Goal: Task Accomplishment & Management: Manage account settings

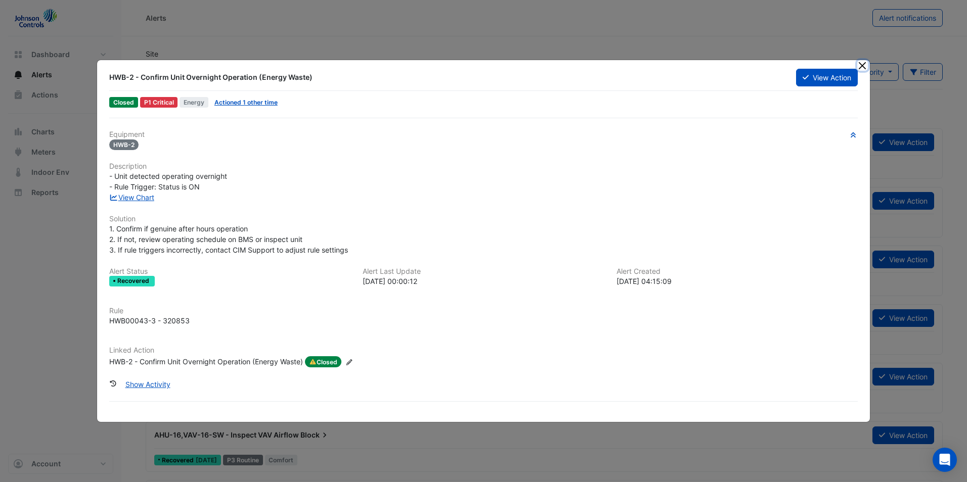
click at [859, 68] on button "Close" at bounding box center [862, 65] width 11 height 11
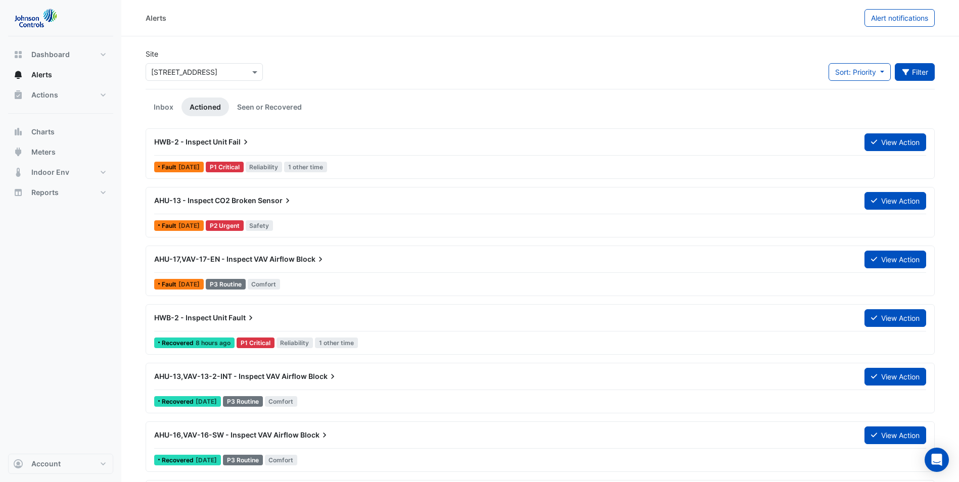
click at [911, 69] on button "Filter" at bounding box center [915, 72] width 40 height 18
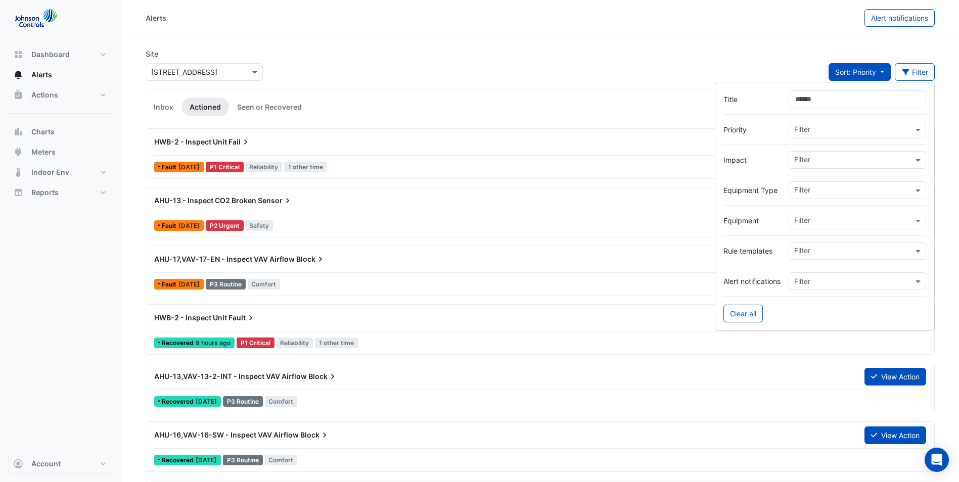
click at [854, 72] on span "Sort: Priority" at bounding box center [855, 72] width 41 height 9
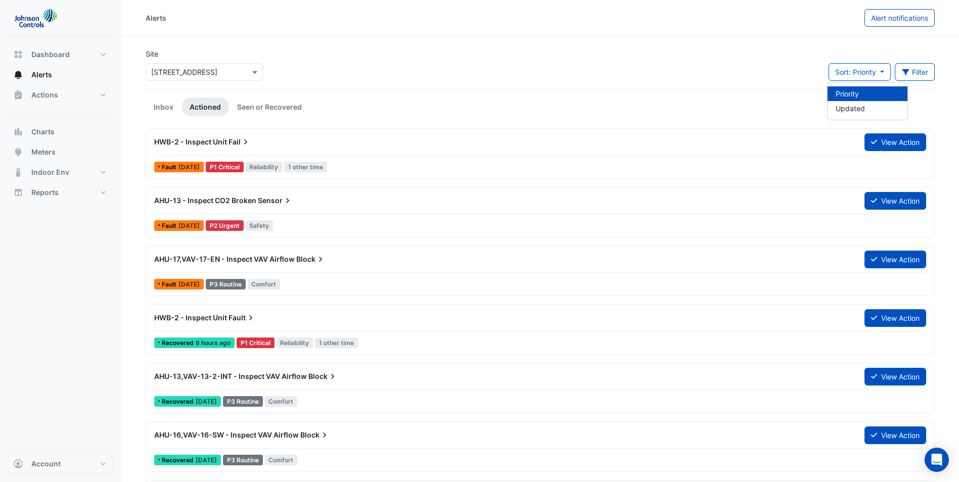
click at [47, 75] on span "Alerts" at bounding box center [41, 75] width 21 height 10
click at [47, 55] on span "Dashboard" at bounding box center [50, 55] width 38 height 10
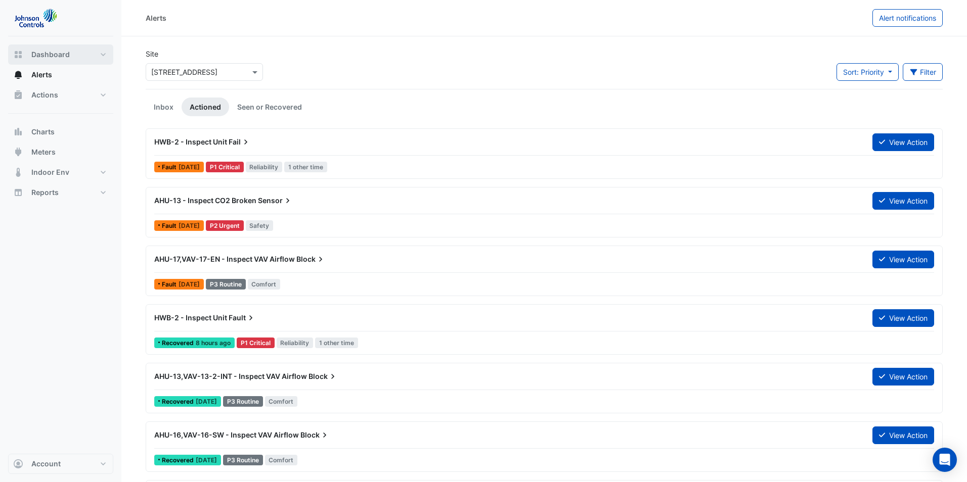
select select "**"
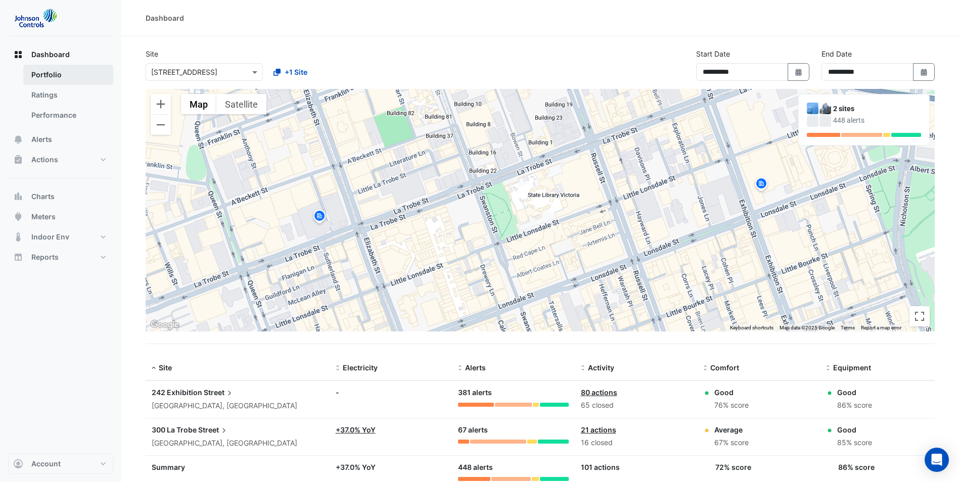
click at [50, 75] on link "Portfolio" at bounding box center [68, 75] width 90 height 20
click at [50, 74] on link "Portfolio" at bounding box center [68, 75] width 90 height 20
click at [42, 139] on span "Alerts" at bounding box center [41, 139] width 21 height 10
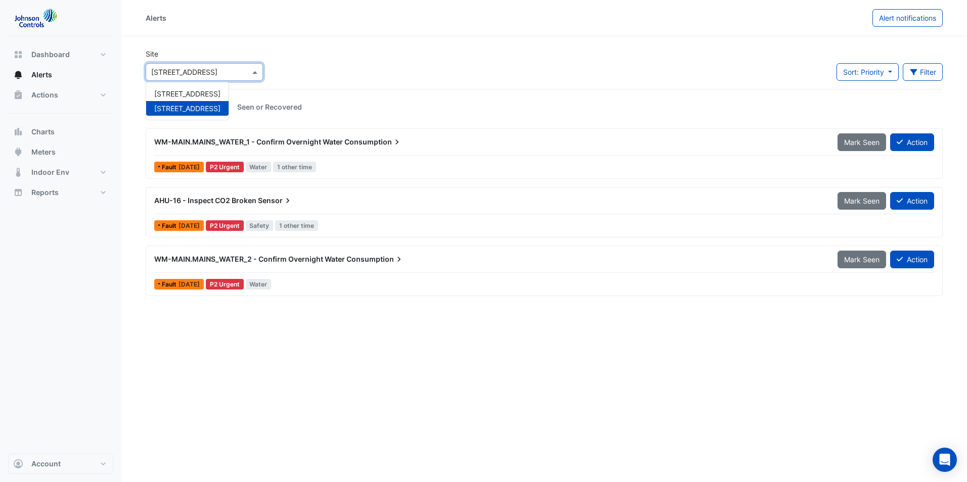
click at [217, 76] on input "text" at bounding box center [194, 72] width 86 height 11
click at [206, 90] on span "[STREET_ADDRESS]" at bounding box center [187, 93] width 66 height 9
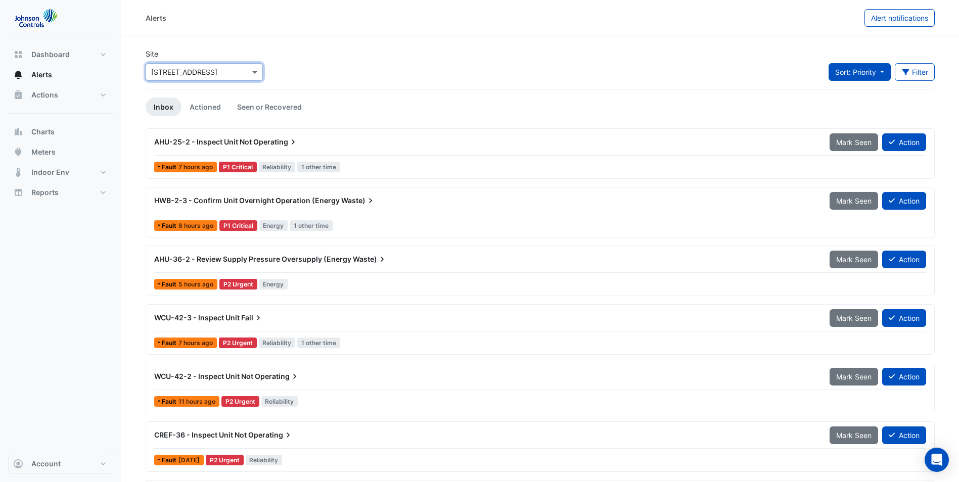
click at [876, 71] on button "Sort: Priority" at bounding box center [860, 72] width 62 height 18
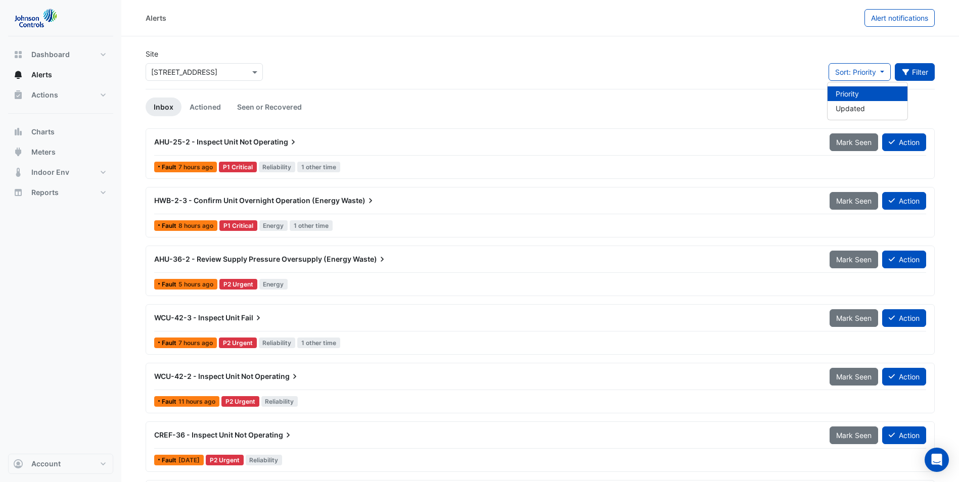
click at [918, 68] on button "Filter" at bounding box center [915, 72] width 40 height 18
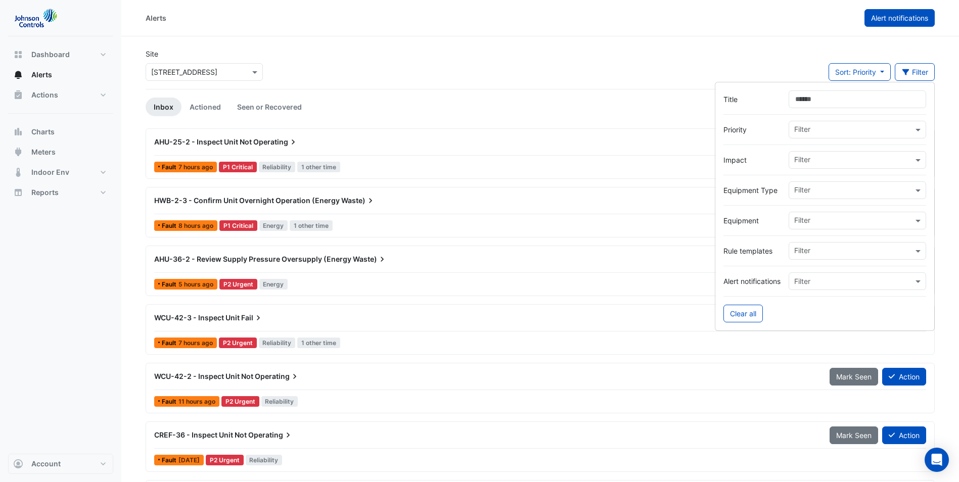
click at [918, 23] on button "Alert notifications" at bounding box center [900, 18] width 70 height 18
select select "*****"
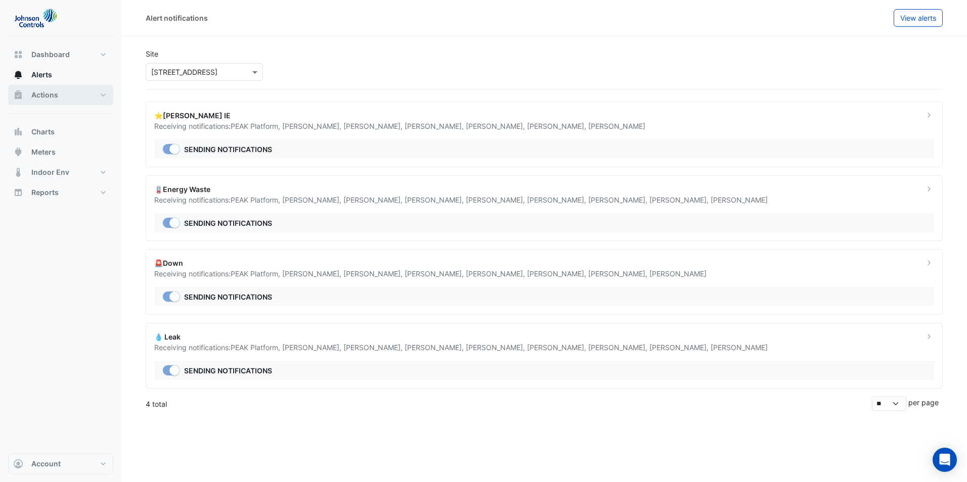
click at [47, 95] on span "Actions" at bounding box center [44, 95] width 27 height 10
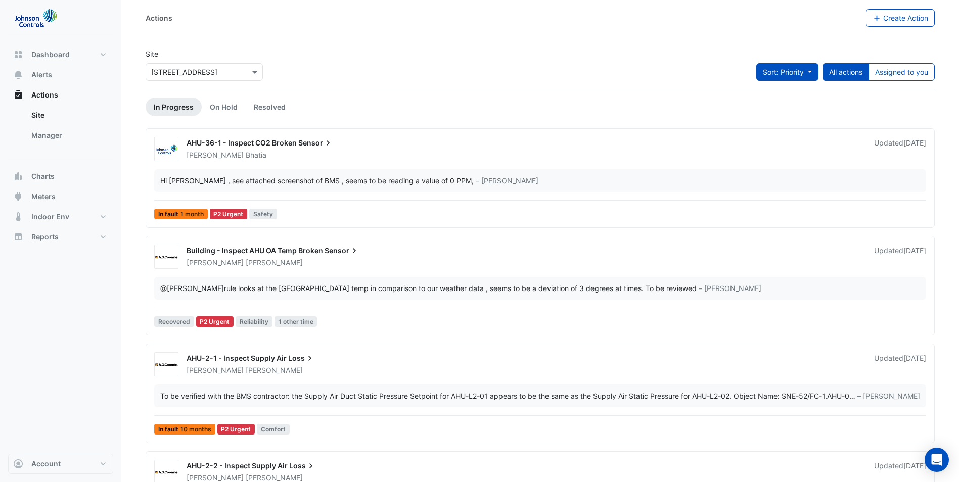
click at [805, 73] on button "Sort: Priority" at bounding box center [787, 72] width 62 height 18
click at [898, 69] on button "Assigned to you" at bounding box center [902, 72] width 66 height 18
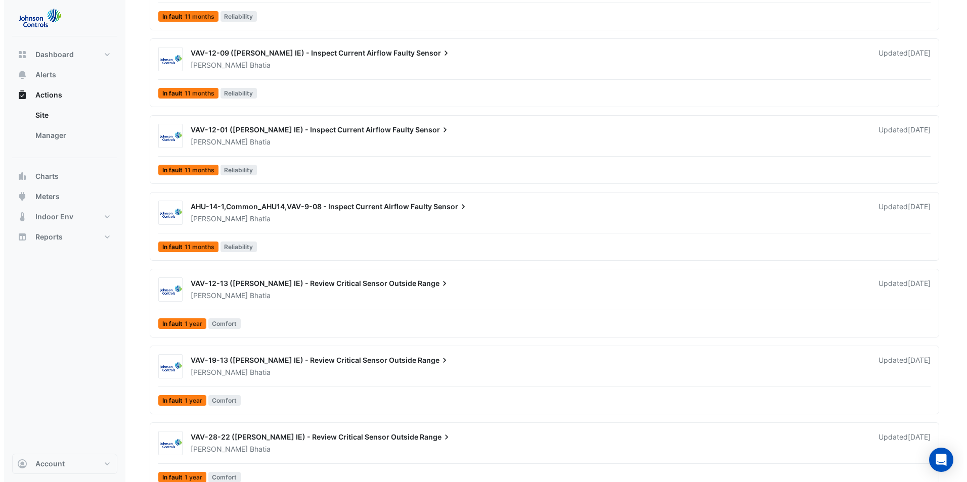
scroll to position [1060, 0]
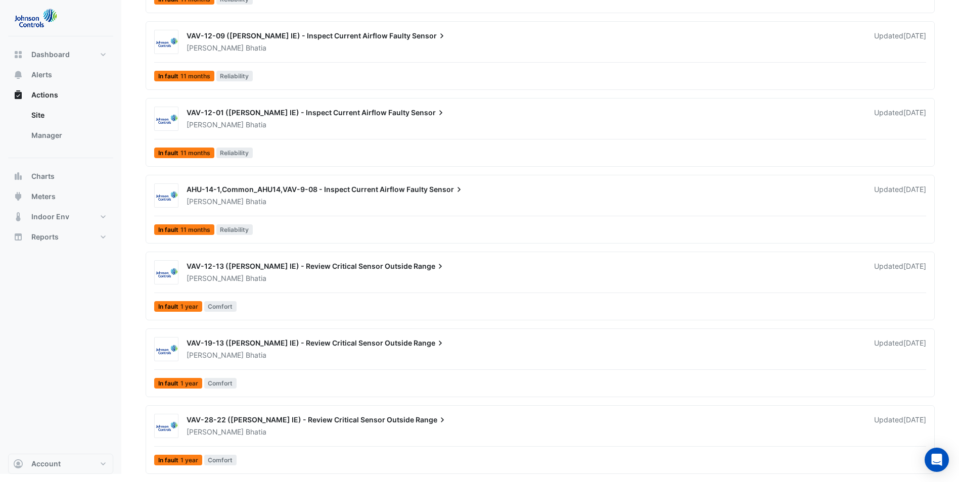
click at [341, 192] on span "AHU-14-1,Common_AHU14,VAV-9-08 - Inspect Current Airflow Faulty" at bounding box center [307, 189] width 241 height 9
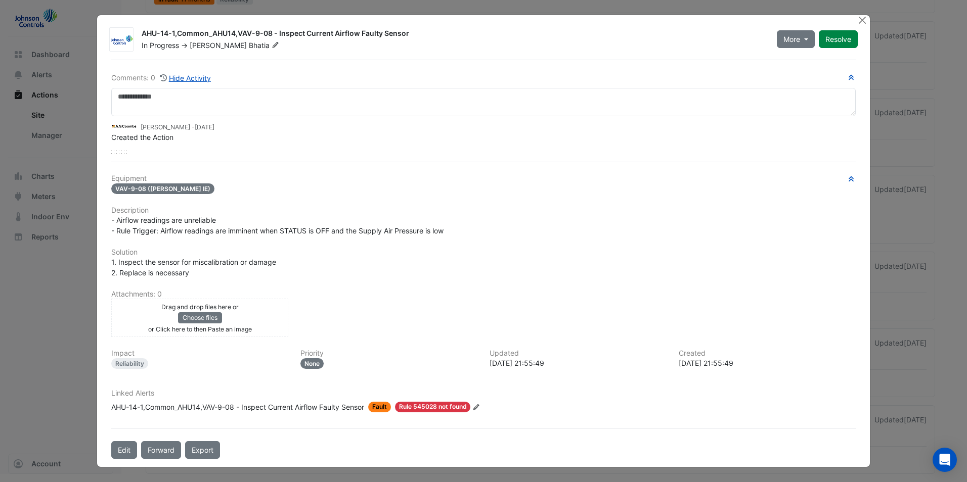
click at [615, 414] on div "Linked Alerts AHU-14-1,Common_AHU14,VAV-9-08 - Inspect Current Airflow Faulty S…" at bounding box center [483, 404] width 756 height 31
click at [208, 320] on button "Choose files" at bounding box center [200, 317] width 44 height 11
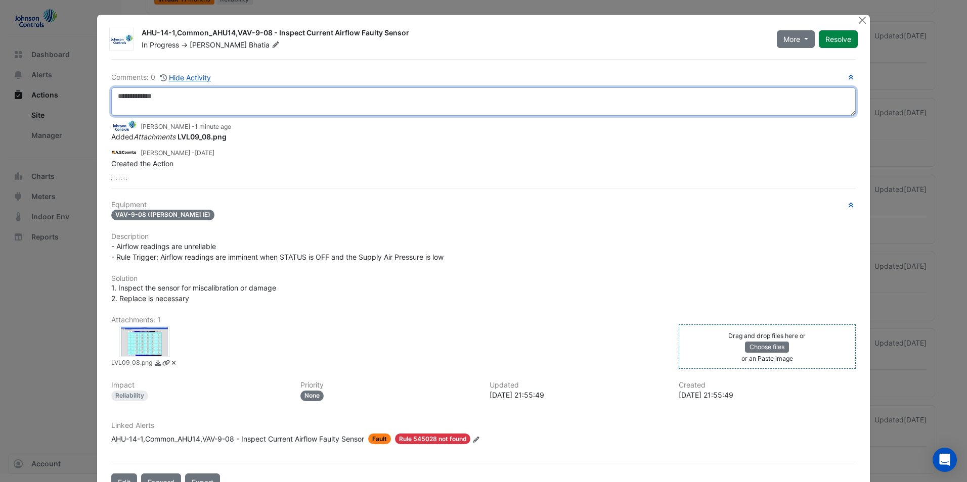
click at [217, 102] on textarea at bounding box center [483, 101] width 744 height 28
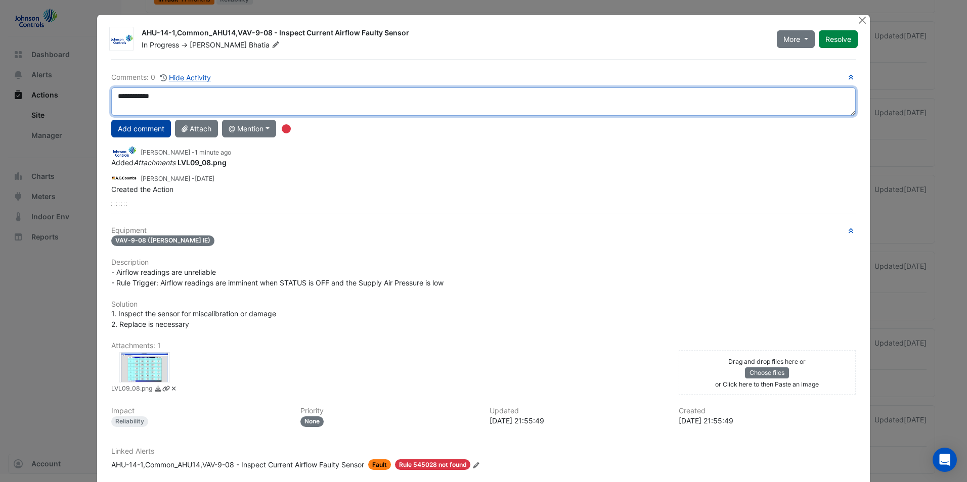
type textarea "**********"
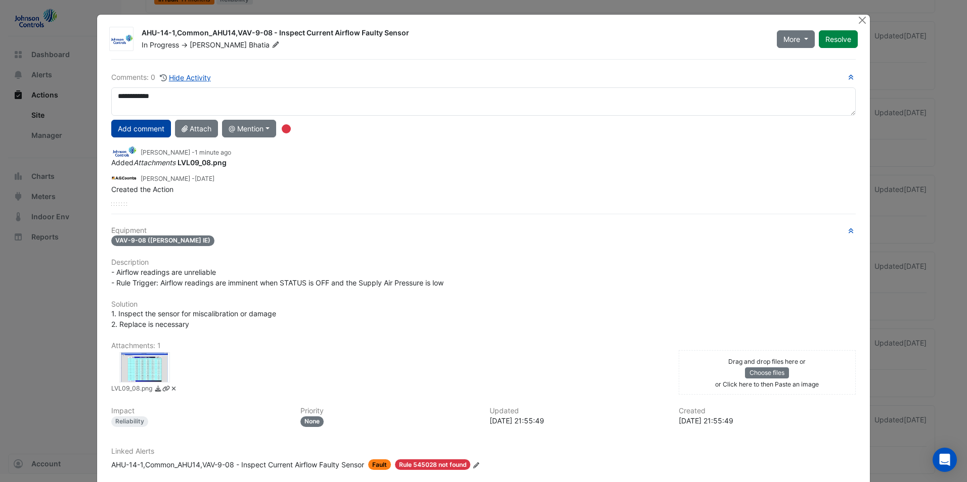
click at [139, 130] on button "Add comment" at bounding box center [141, 129] width 60 height 18
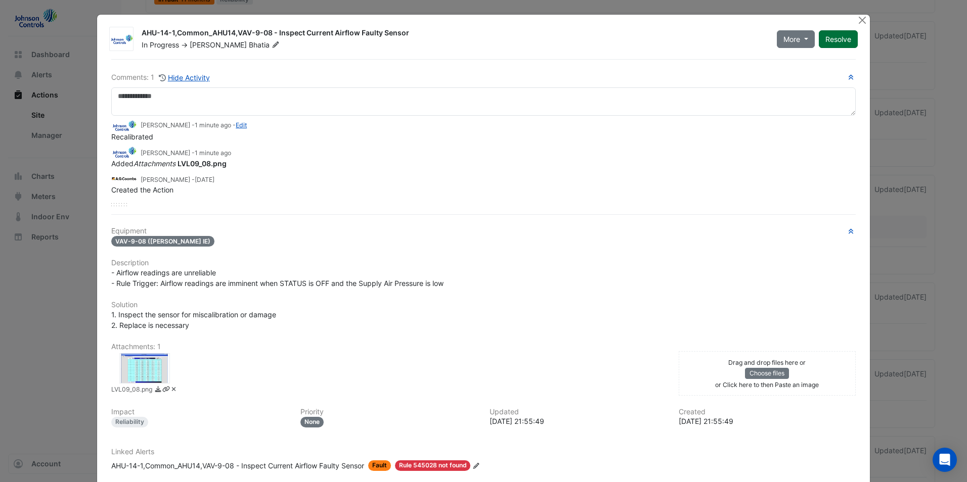
click at [824, 38] on button "Resolve" at bounding box center [837, 39] width 39 height 18
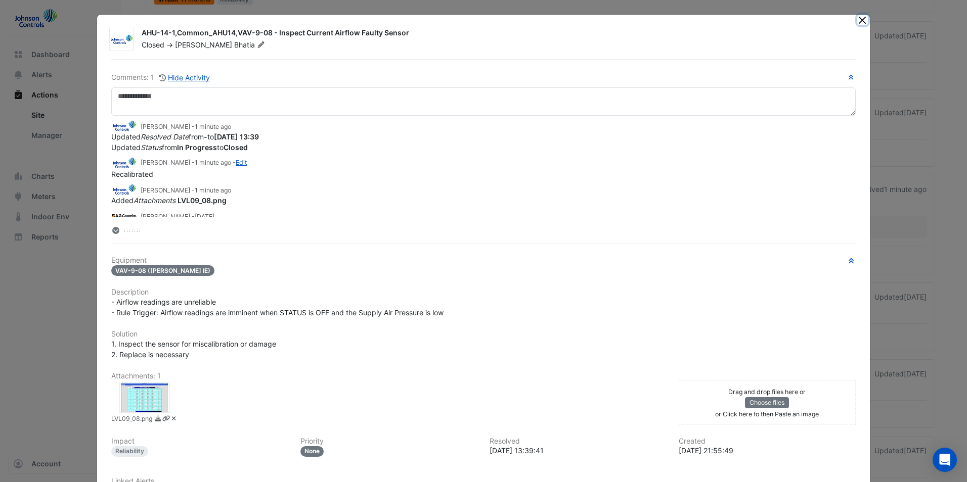
click at [857, 22] on button "Close" at bounding box center [862, 20] width 11 height 11
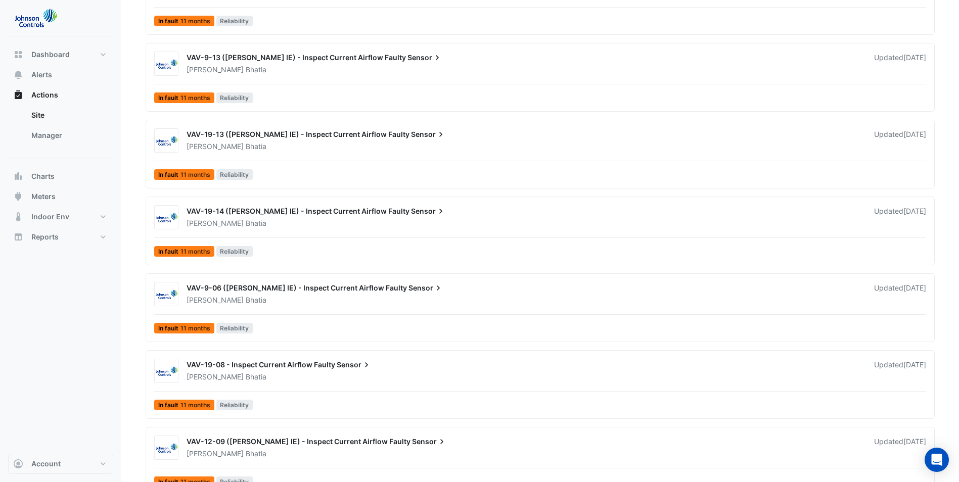
scroll to position [1365, 0]
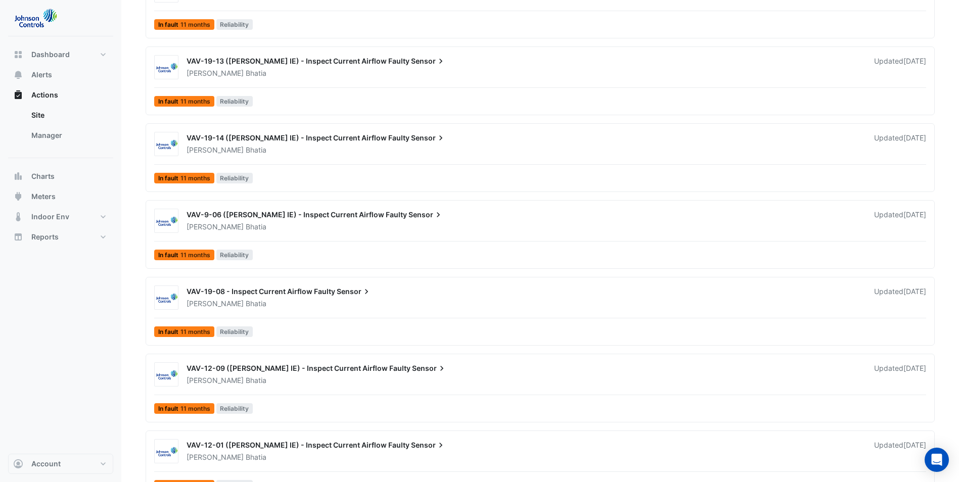
click at [398, 299] on div "[PERSON_NAME]" at bounding box center [524, 304] width 677 height 10
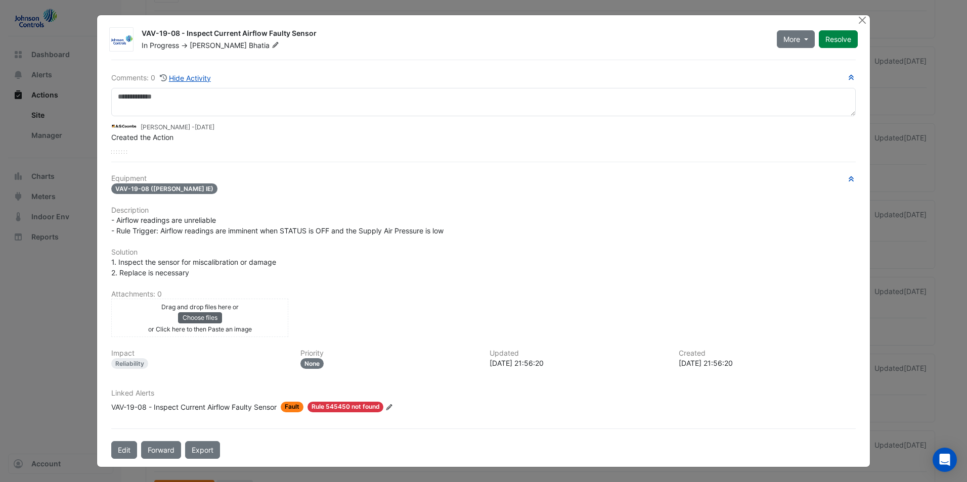
click at [207, 317] on button "Choose files" at bounding box center [200, 317] width 44 height 11
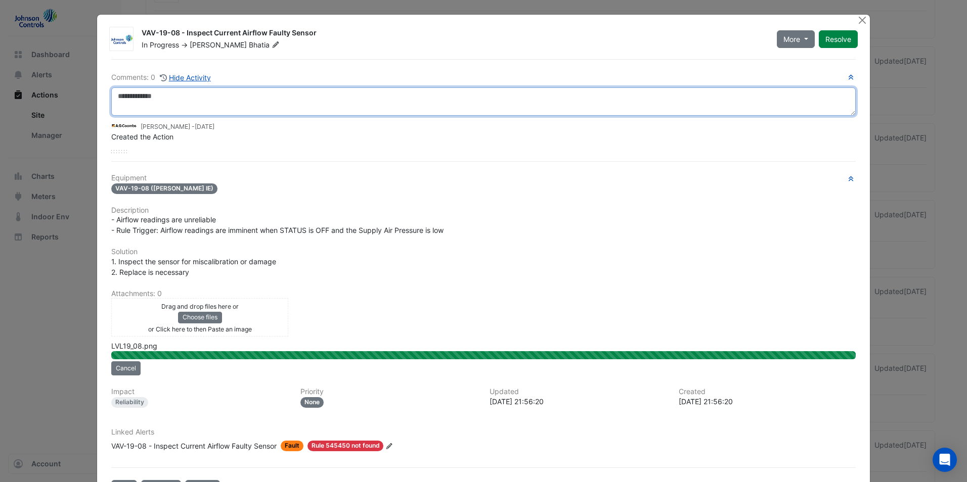
click at [180, 105] on textarea at bounding box center [483, 101] width 744 height 28
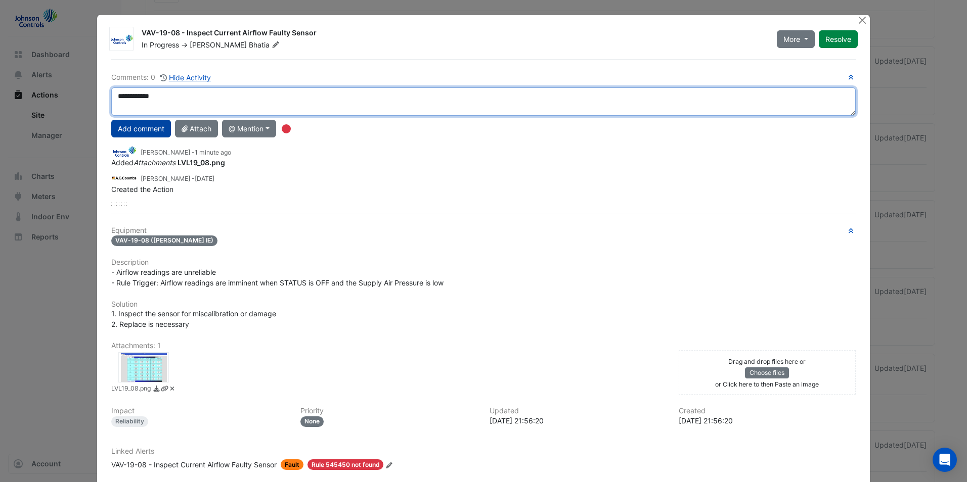
type textarea "**********"
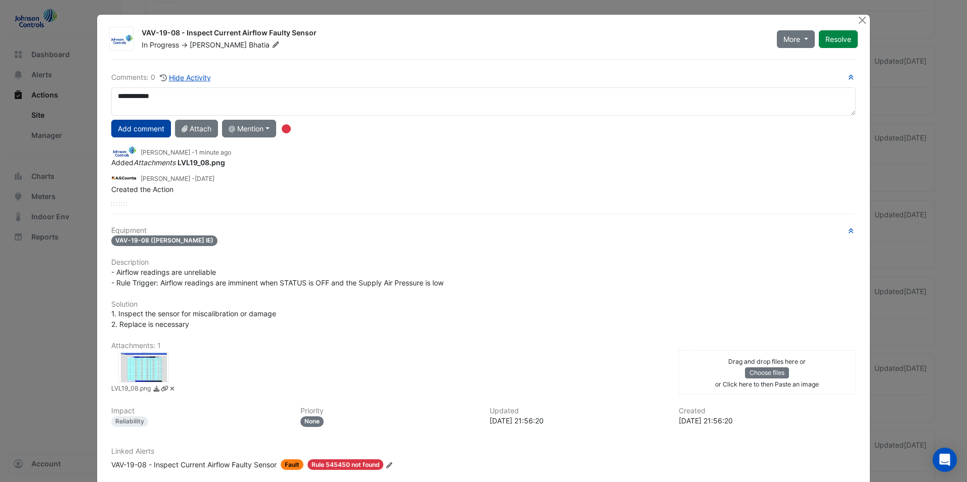
click at [138, 127] on button "Add comment" at bounding box center [141, 129] width 60 height 18
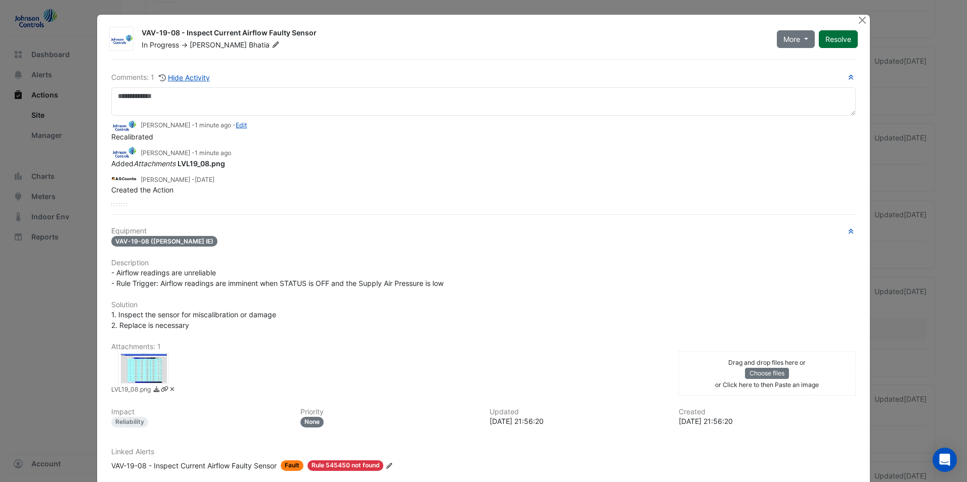
click at [823, 44] on button "Resolve" at bounding box center [837, 39] width 39 height 18
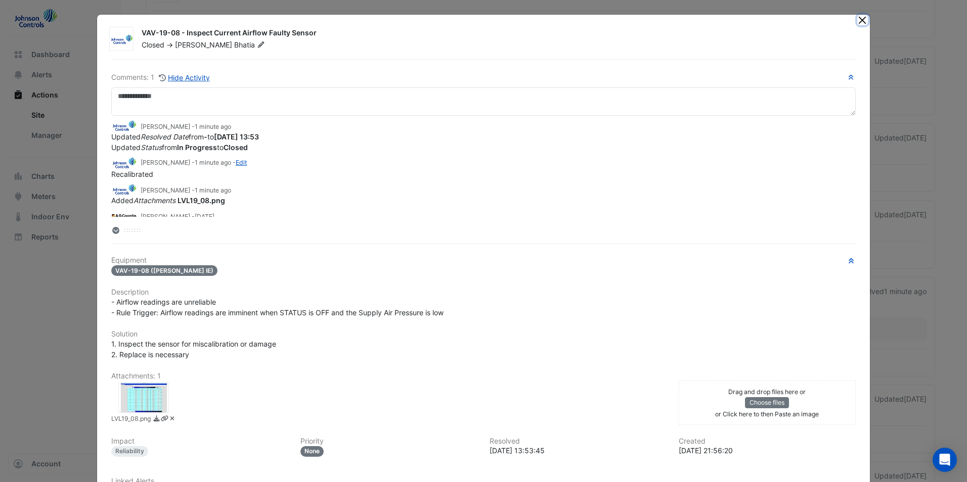
click at [861, 20] on button "Close" at bounding box center [862, 20] width 11 height 11
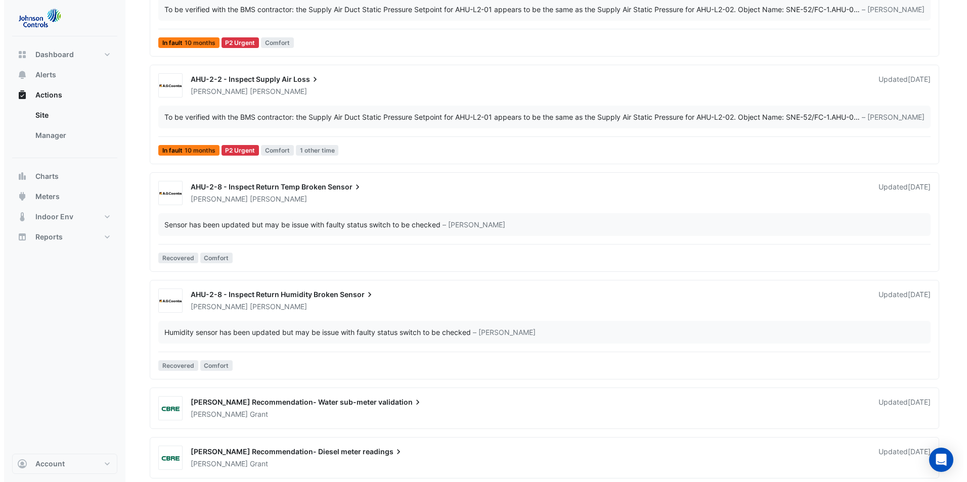
scroll to position [381, 0]
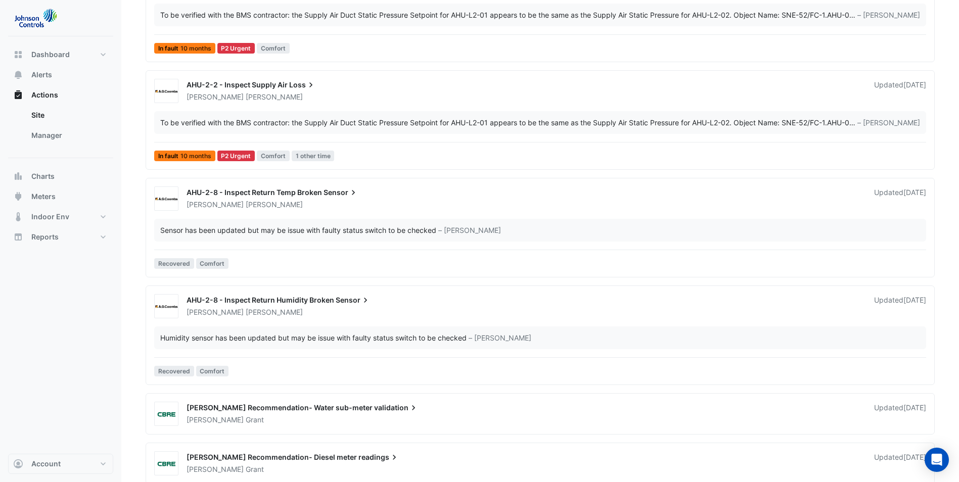
click at [260, 87] on span "AHU-2-2 - Inspect Supply Air" at bounding box center [237, 84] width 101 height 9
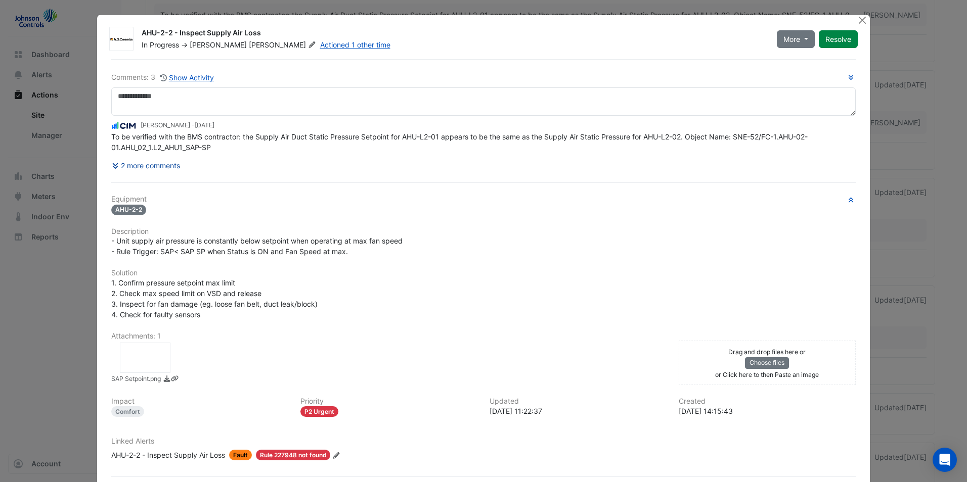
click at [158, 166] on button "2 more comments" at bounding box center [145, 166] width 69 height 18
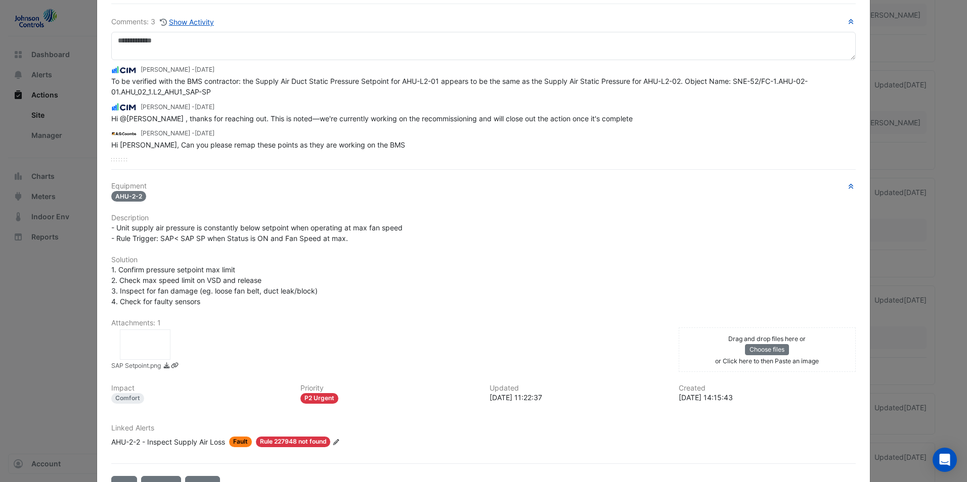
scroll to position [39, 0]
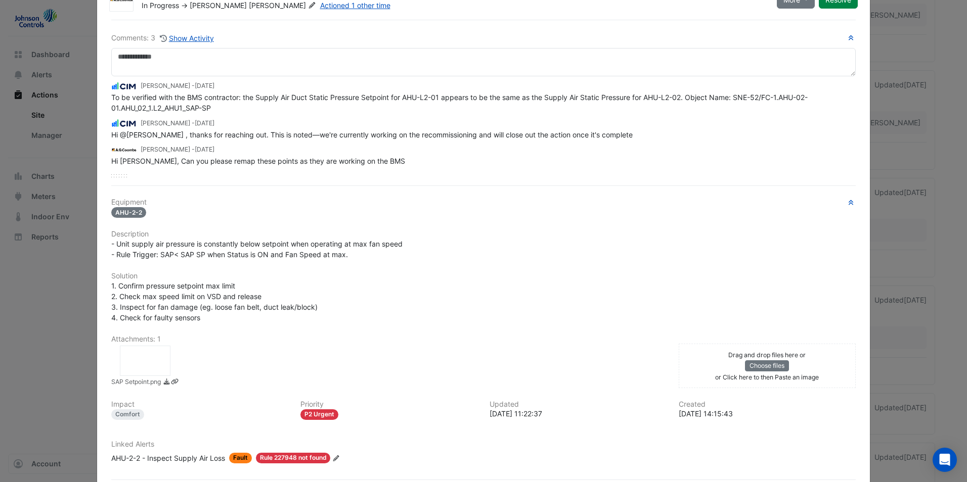
click at [155, 350] on div at bounding box center [145, 361] width 51 height 30
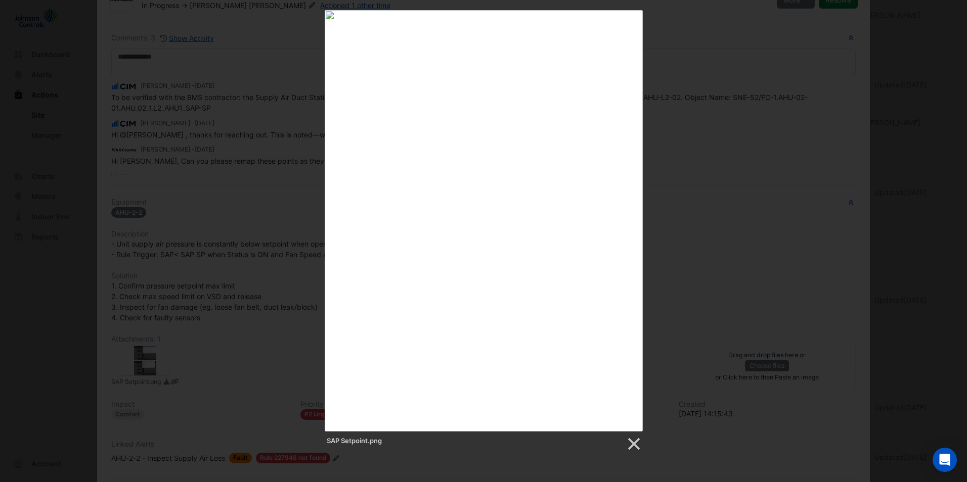
click at [783, 35] on div "SAP Setpoint.png" at bounding box center [483, 231] width 967 height 442
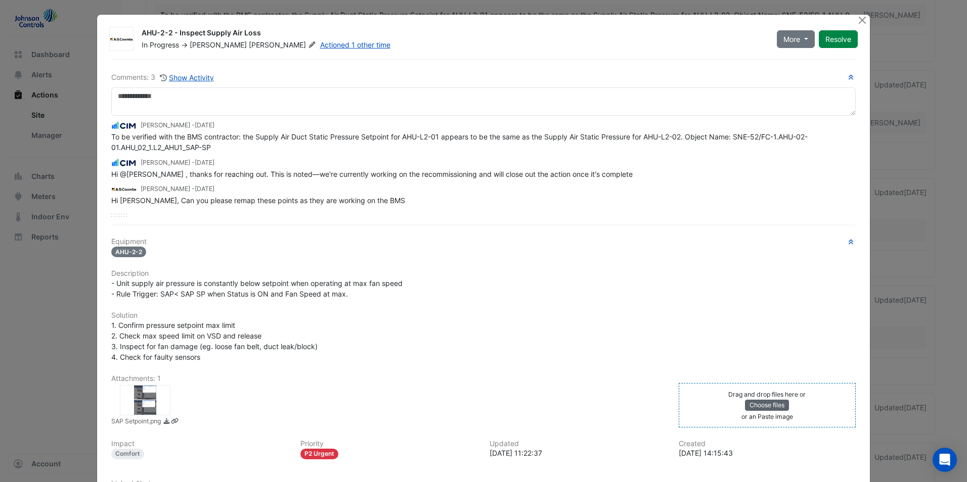
click at [770, 402] on button "Choose files" at bounding box center [767, 405] width 44 height 11
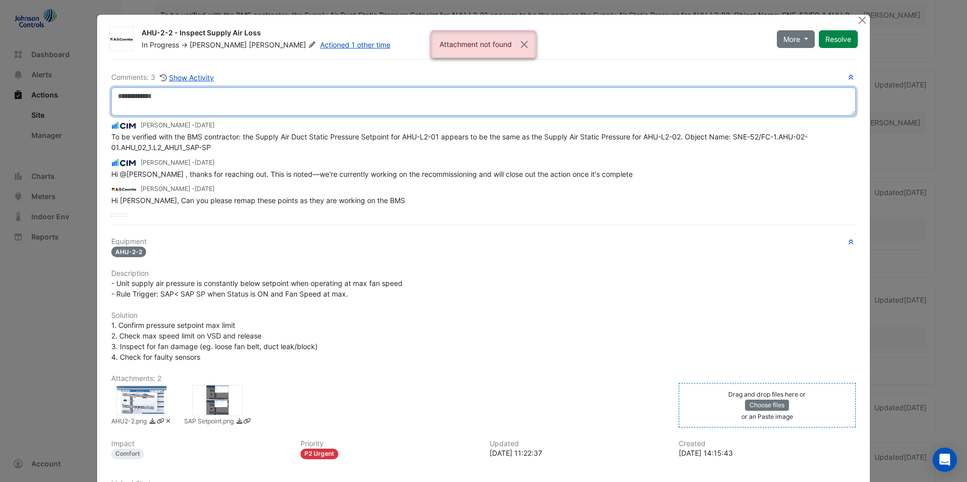
click at [165, 98] on textarea at bounding box center [483, 101] width 744 height 28
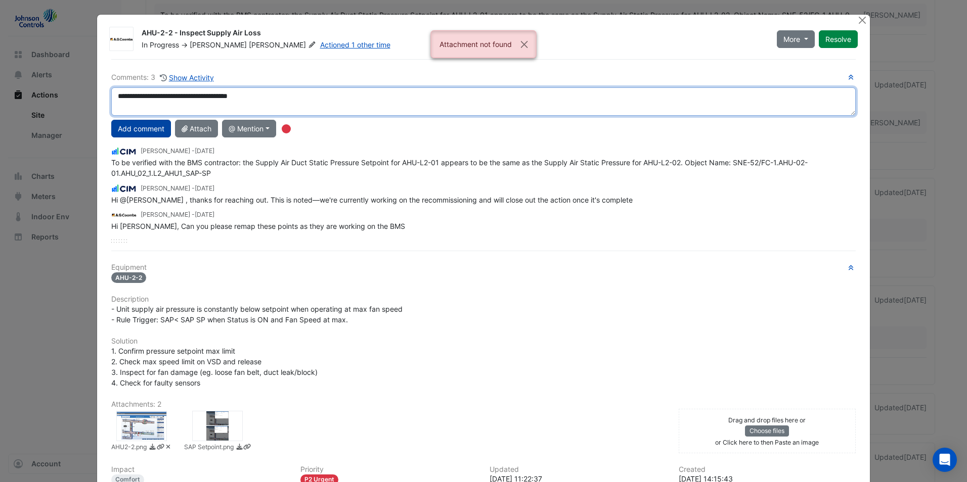
type textarea "**********"
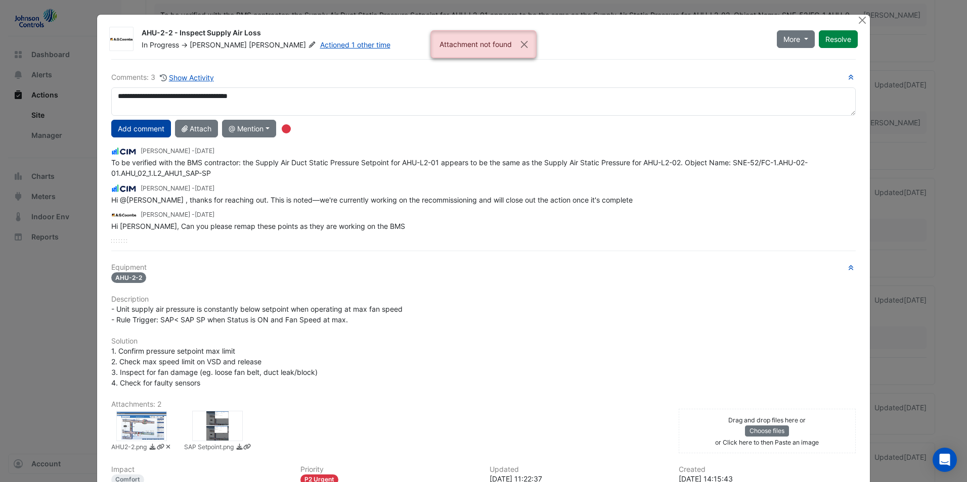
click at [142, 128] on button "Add comment" at bounding box center [141, 129] width 60 height 18
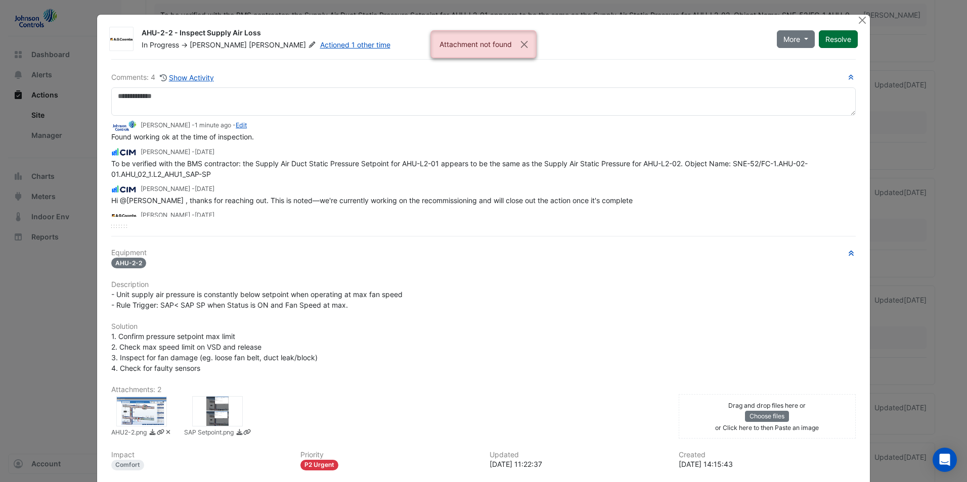
click at [833, 46] on button "Resolve" at bounding box center [837, 39] width 39 height 18
click at [857, 18] on button "Close" at bounding box center [862, 20] width 11 height 11
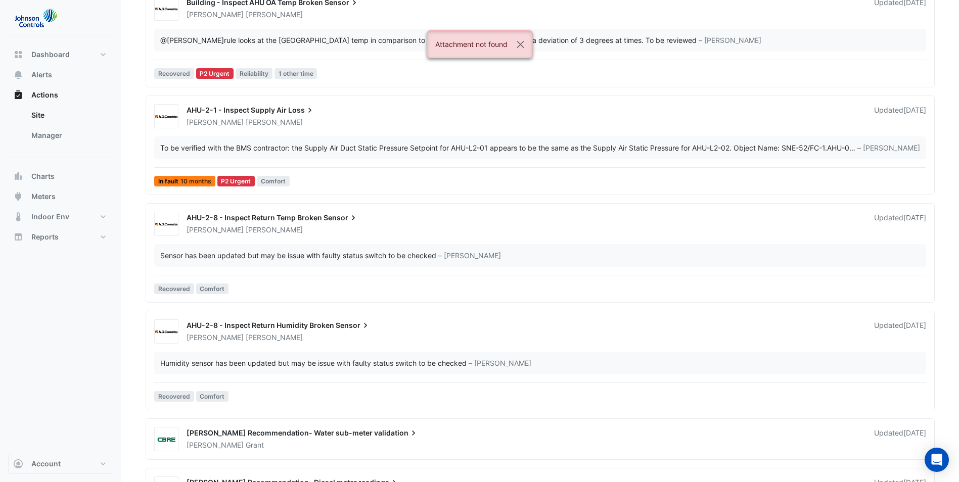
scroll to position [253, 0]
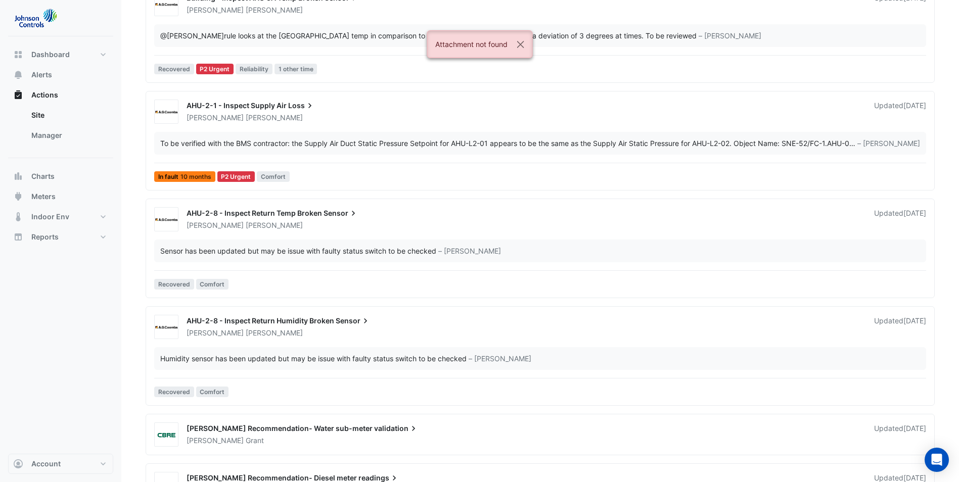
click at [265, 108] on span "AHU-2-1 - Inspect Supply Air" at bounding box center [237, 105] width 100 height 9
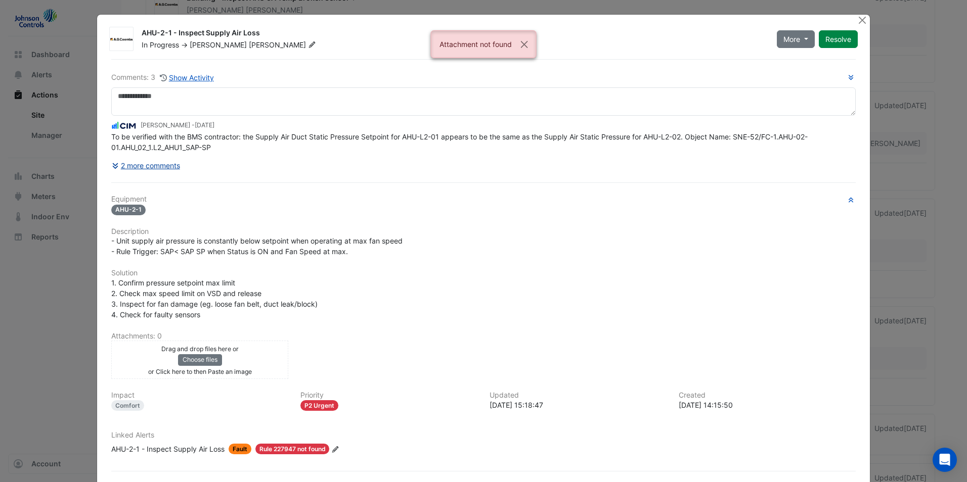
click at [136, 168] on button "2 more comments" at bounding box center [145, 166] width 69 height 18
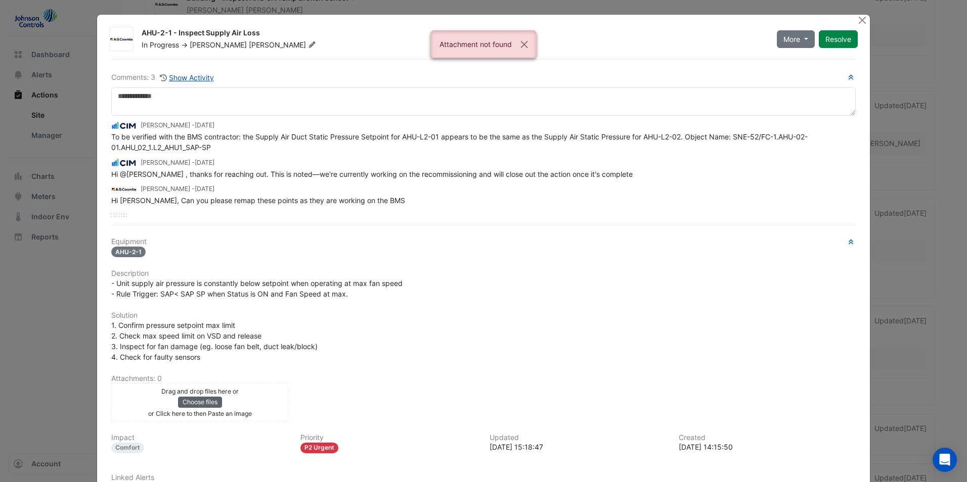
click at [185, 402] on button "Choose files" at bounding box center [200, 402] width 44 height 11
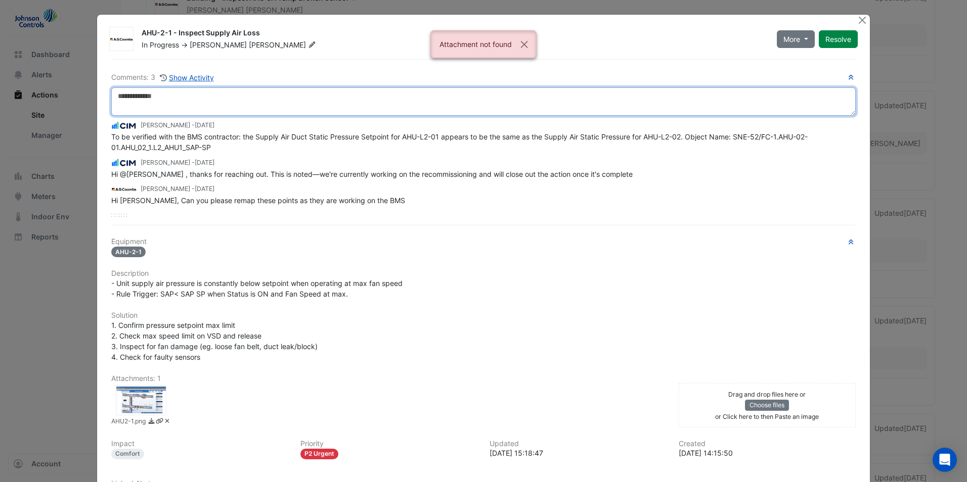
click at [218, 97] on textarea at bounding box center [483, 101] width 744 height 28
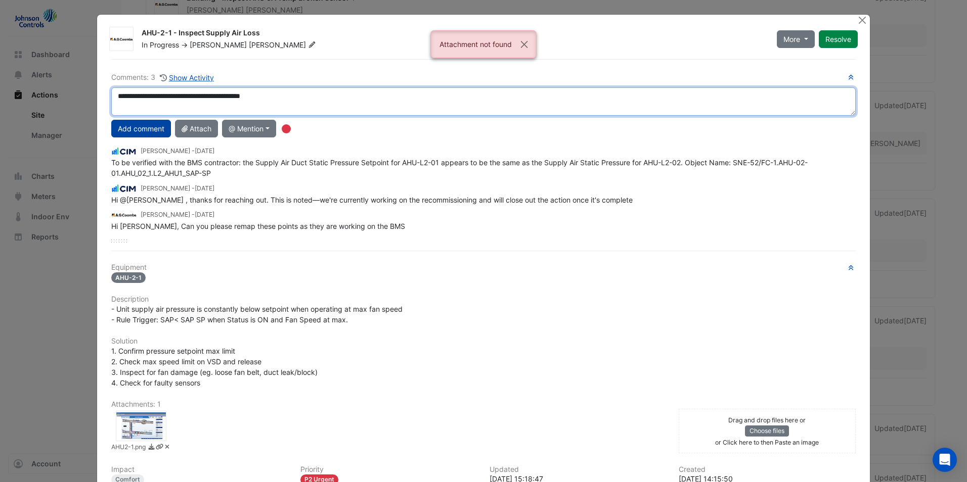
type textarea "**********"
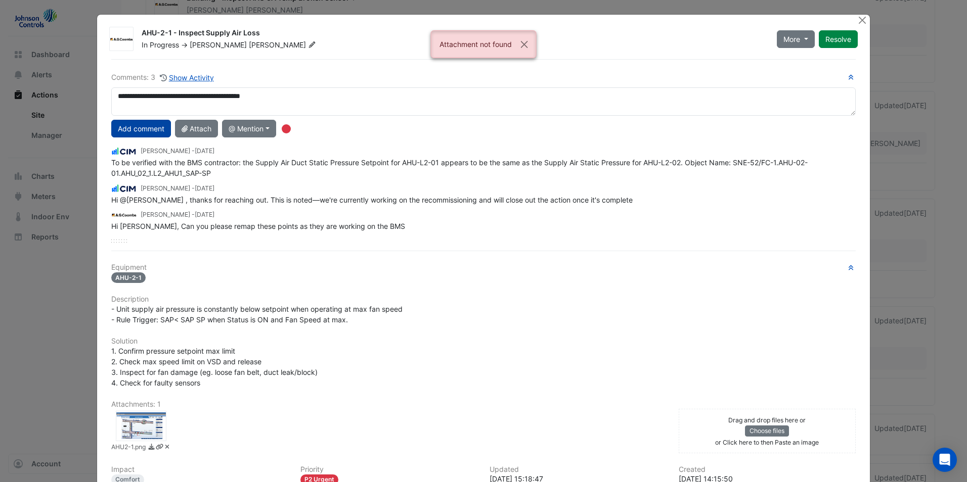
click at [154, 129] on button "Add comment" at bounding box center [141, 129] width 60 height 18
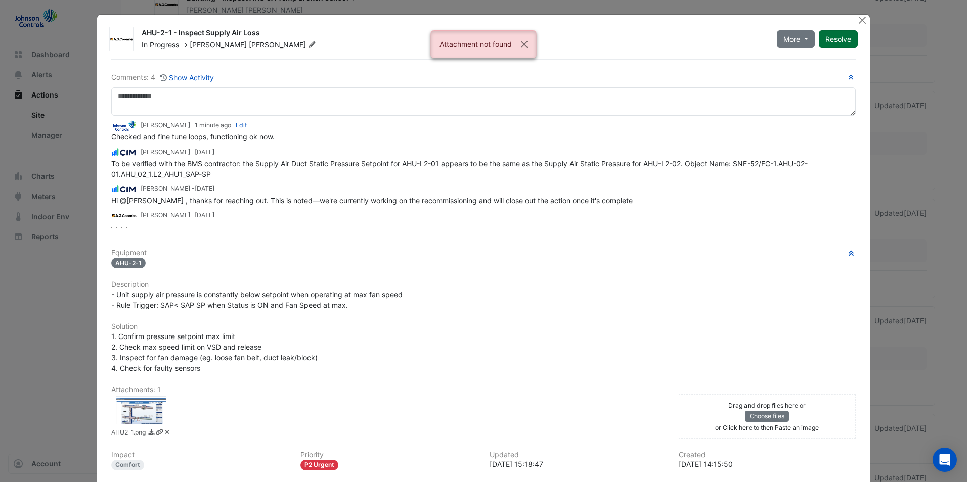
click at [831, 41] on button "Resolve" at bounding box center [837, 39] width 39 height 18
click at [859, 21] on button "Close" at bounding box center [862, 20] width 11 height 11
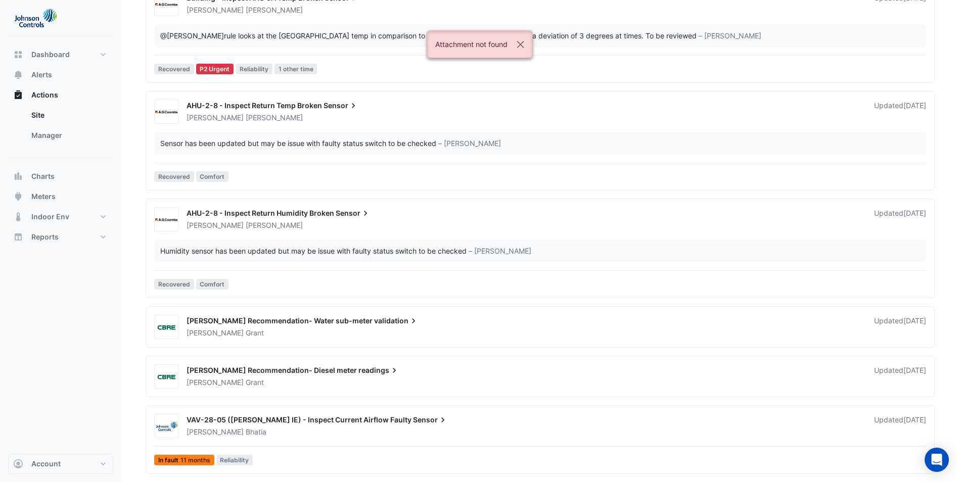
click at [293, 221] on div "[PERSON_NAME]" at bounding box center [524, 225] width 677 height 10
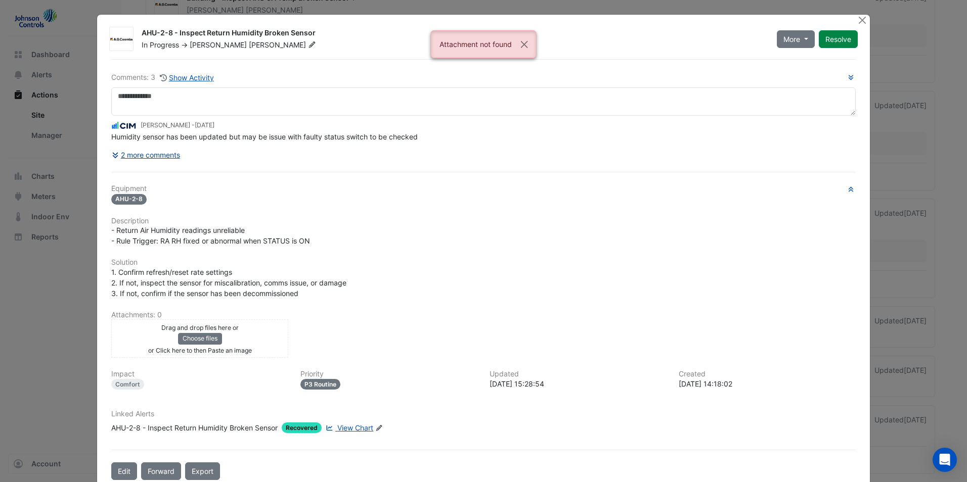
click at [141, 158] on button "2 more comments" at bounding box center [145, 155] width 69 height 18
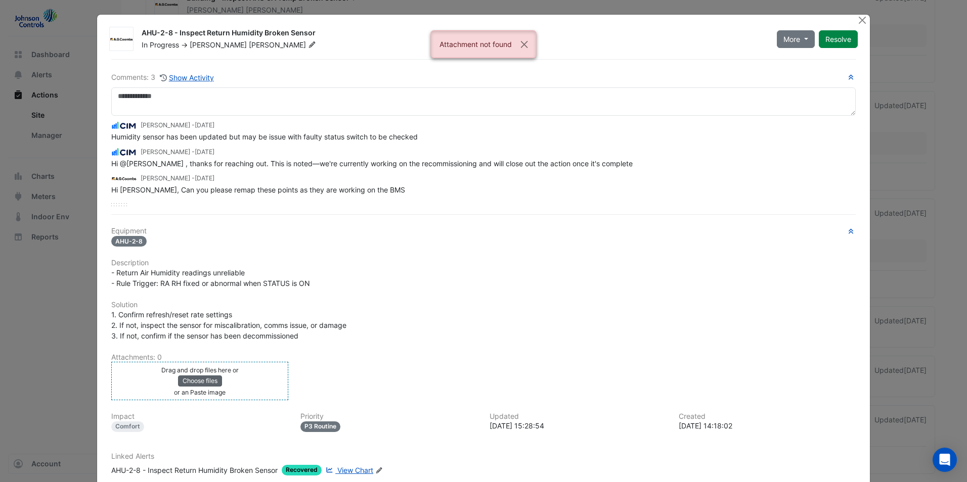
click at [203, 383] on button "Choose files" at bounding box center [200, 381] width 44 height 11
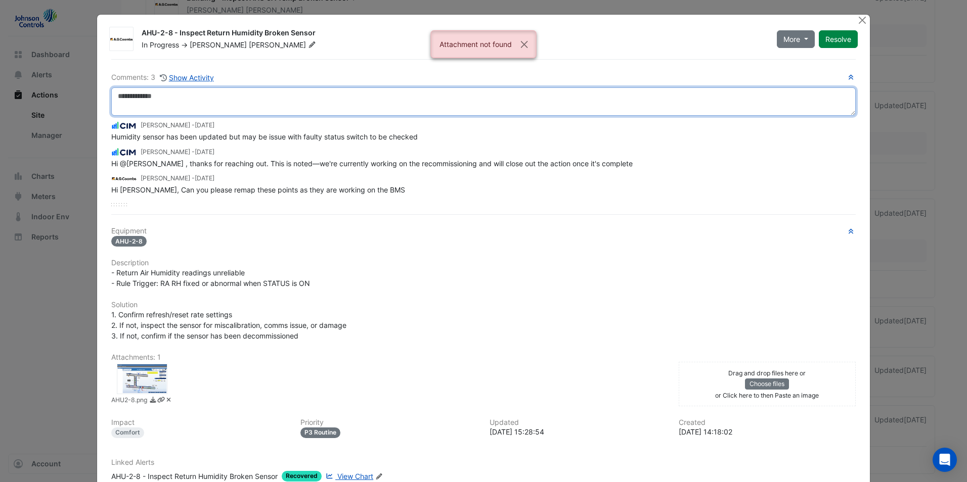
click at [240, 108] on textarea at bounding box center [483, 101] width 744 height 28
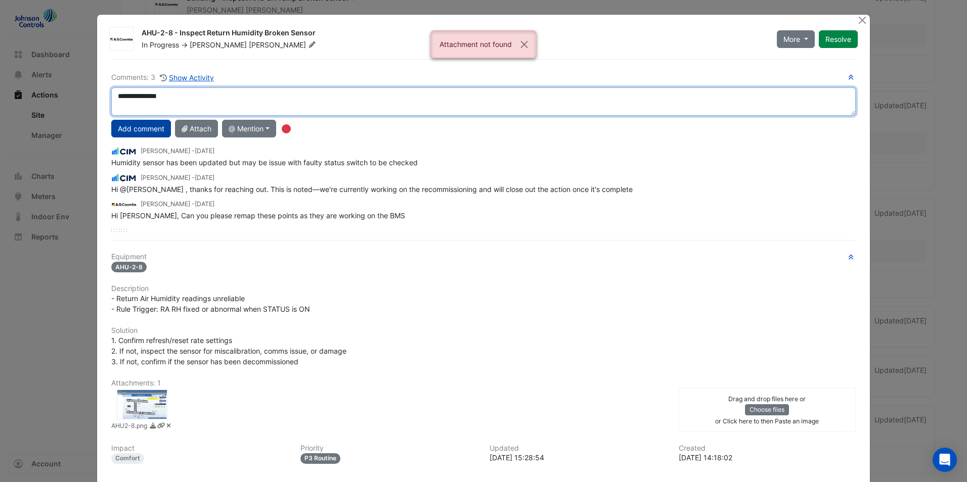
type textarea "**********"
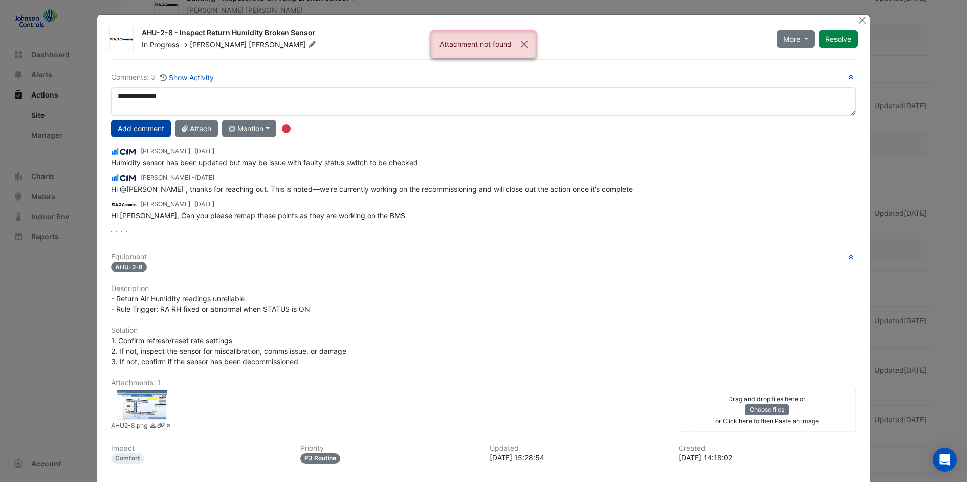
click at [135, 130] on button "Add comment" at bounding box center [141, 129] width 60 height 18
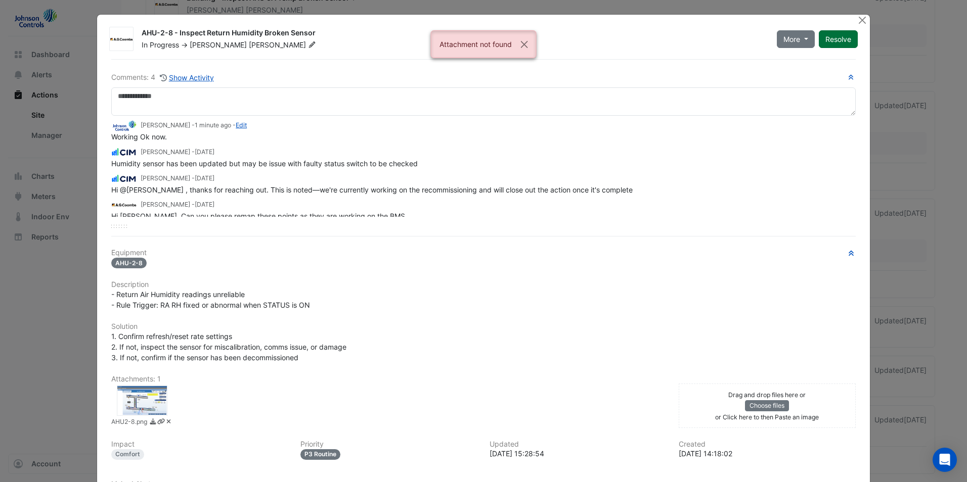
click at [833, 36] on button "Resolve" at bounding box center [837, 39] width 39 height 18
click at [857, 22] on button "Close" at bounding box center [862, 20] width 11 height 11
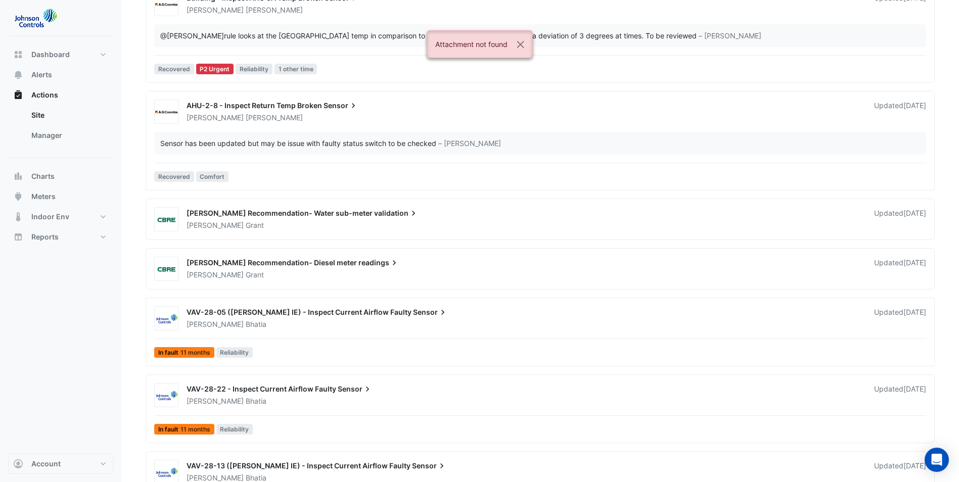
click at [284, 108] on span "AHU-2-8 - Inspect Return Temp Broken" at bounding box center [254, 105] width 135 height 9
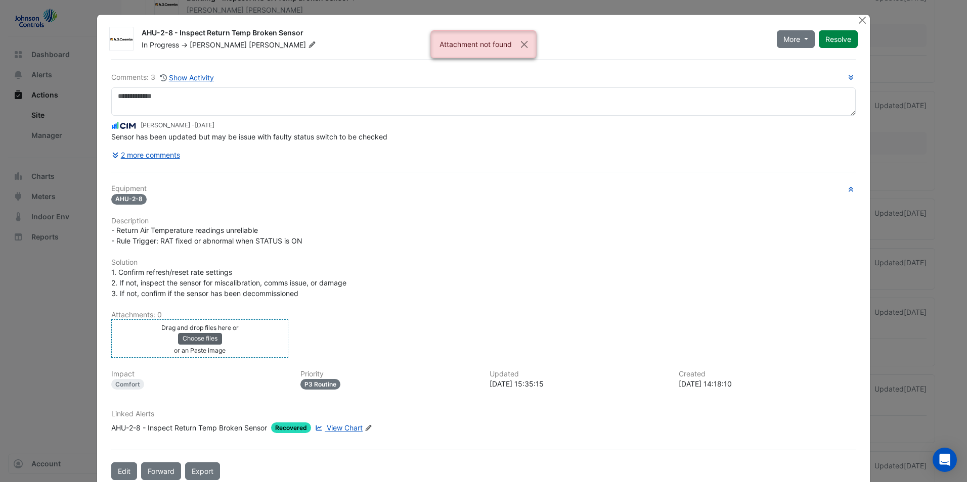
click at [200, 334] on button "Choose files" at bounding box center [200, 338] width 44 height 11
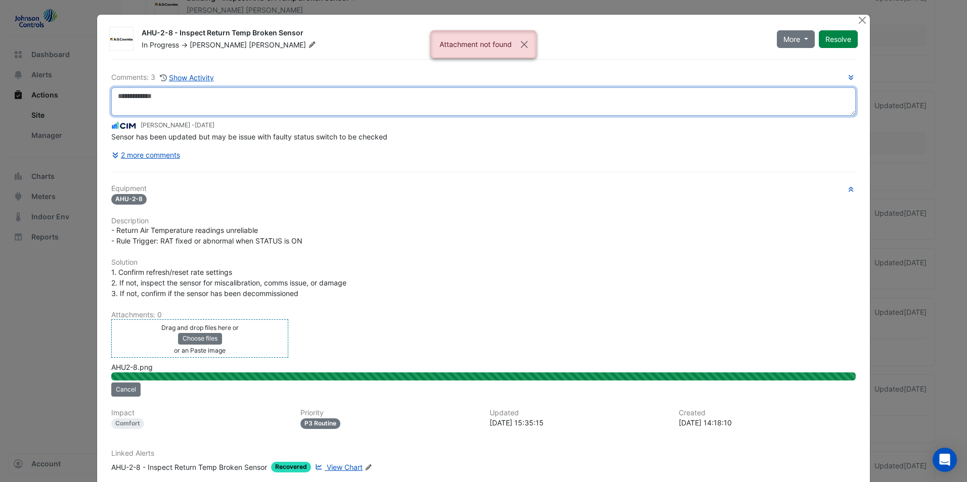
click at [247, 112] on textarea at bounding box center [483, 101] width 744 height 28
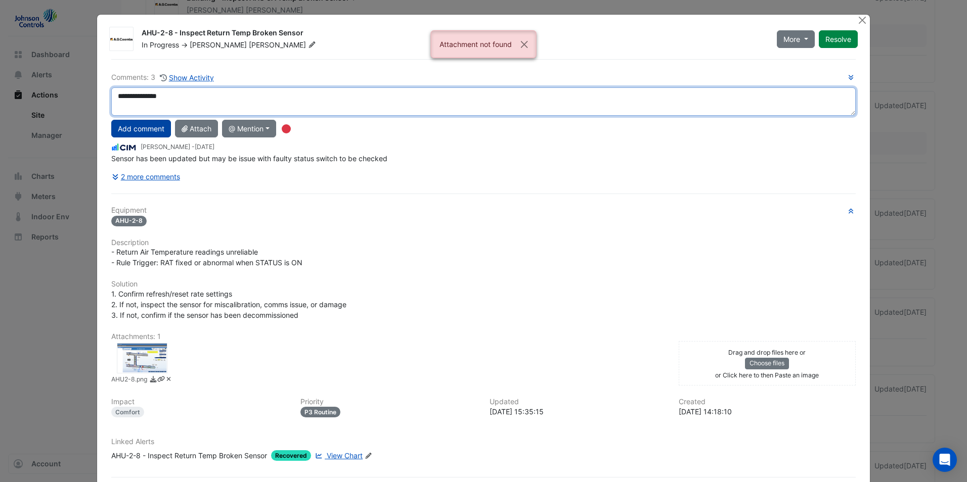
type textarea "**********"
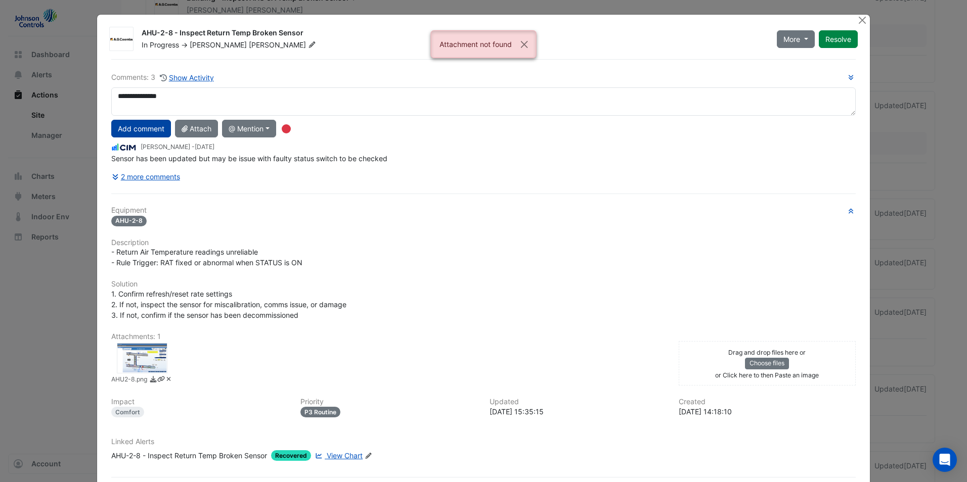
click at [134, 128] on button "Add comment" at bounding box center [141, 129] width 60 height 18
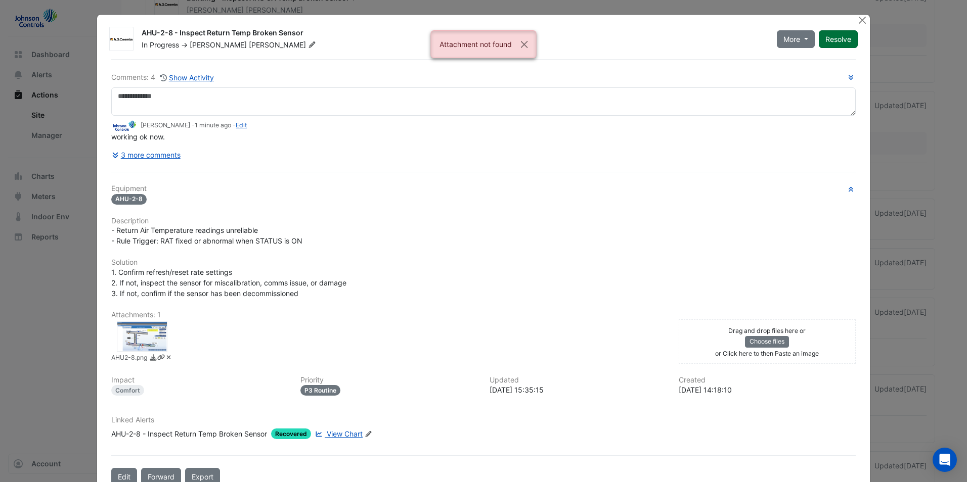
click at [835, 34] on button "Resolve" at bounding box center [837, 39] width 39 height 18
click at [860, 19] on button "Close" at bounding box center [862, 20] width 11 height 11
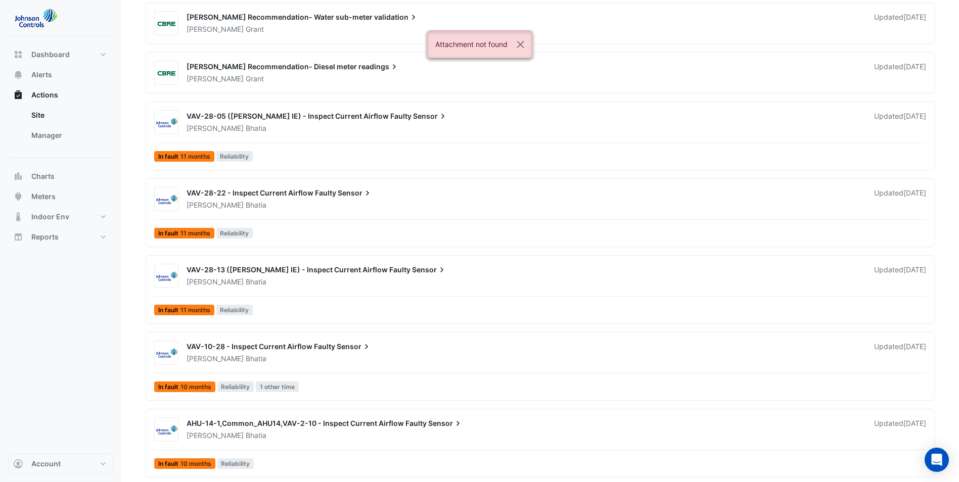
scroll to position [153, 0]
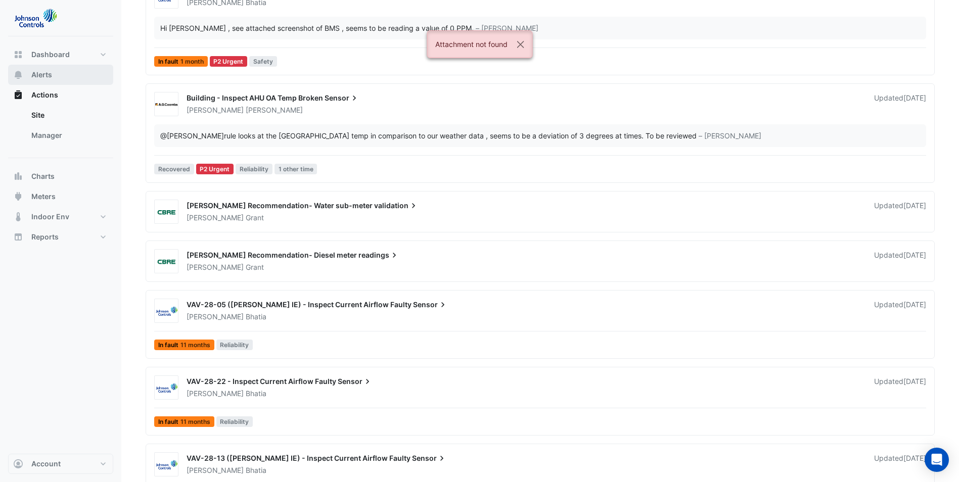
click at [31, 78] on span "Alerts" at bounding box center [41, 75] width 21 height 10
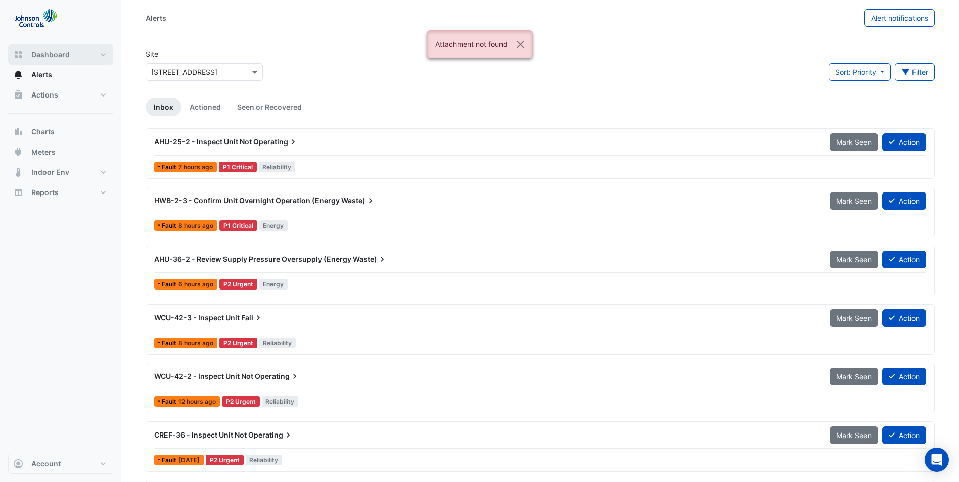
click at [35, 55] on span "Dashboard" at bounding box center [50, 55] width 38 height 10
select select "**"
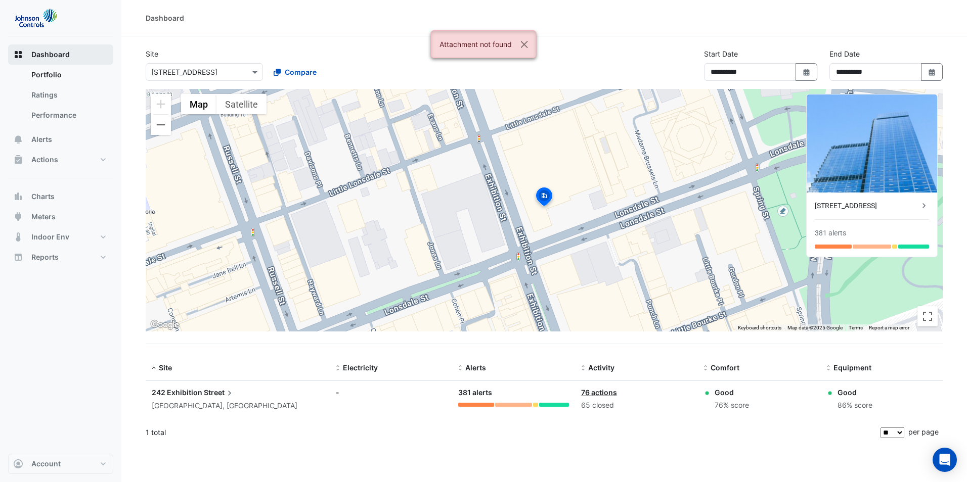
click at [21, 53] on rect "button" at bounding box center [20, 52] width 3 height 3
click at [54, 467] on span "Account" at bounding box center [45, 464] width 29 height 10
click at [30, 439] on link "Sign Out" at bounding box center [61, 438] width 96 height 20
